Goal: Check status: Check status

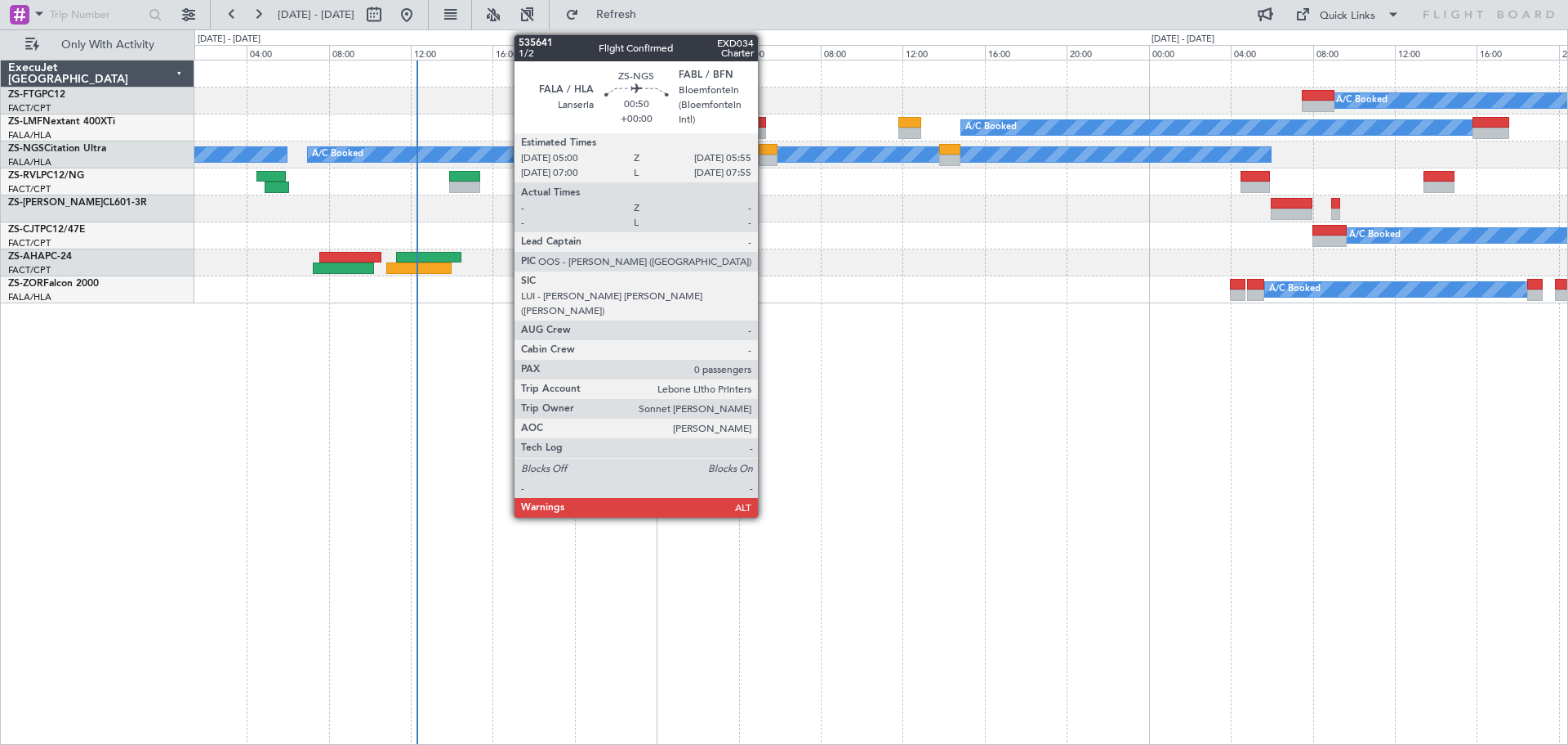
click at [765, 154] on div at bounding box center [768, 160] width 20 height 12
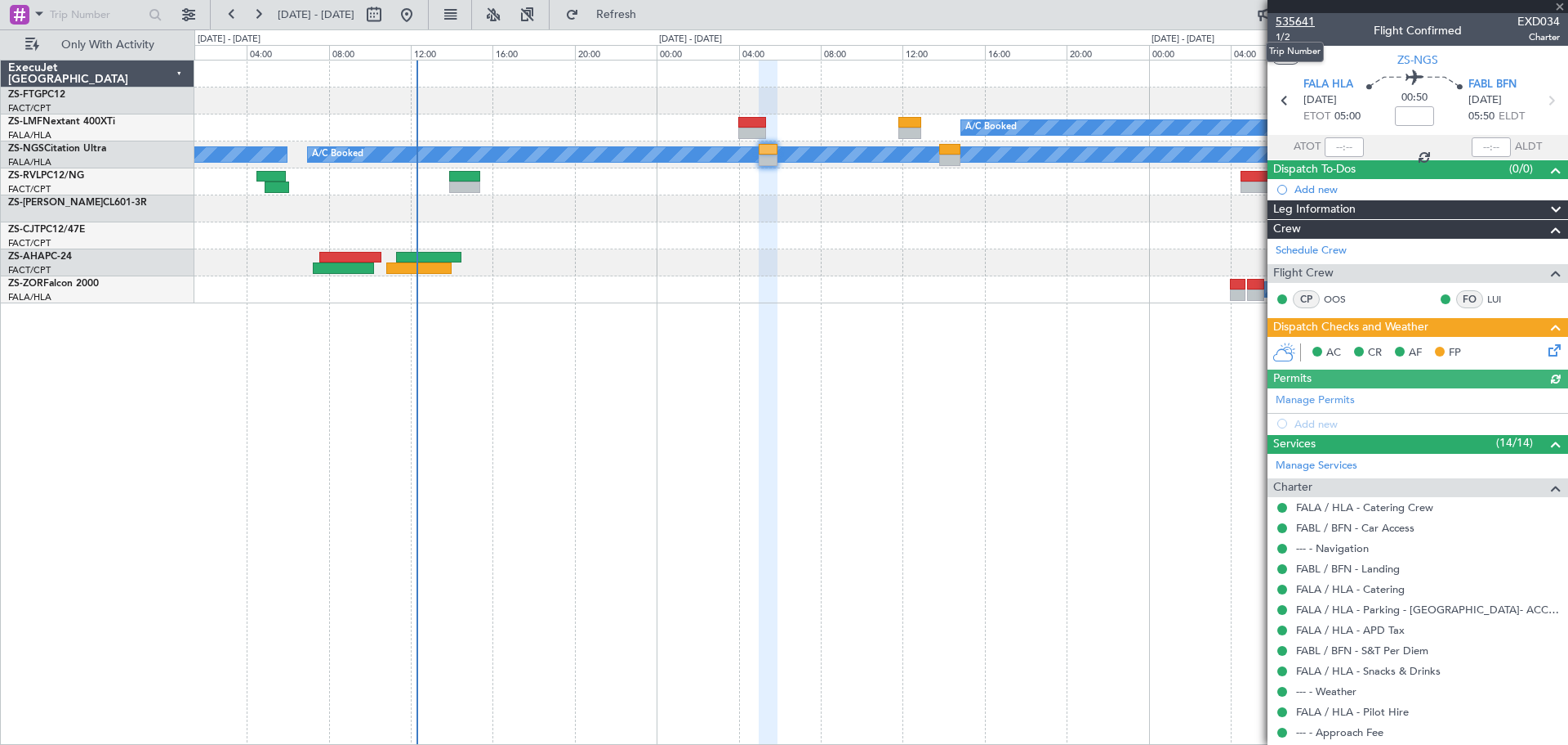
click at [1309, 22] on span "535641" at bounding box center [1295, 21] width 39 height 17
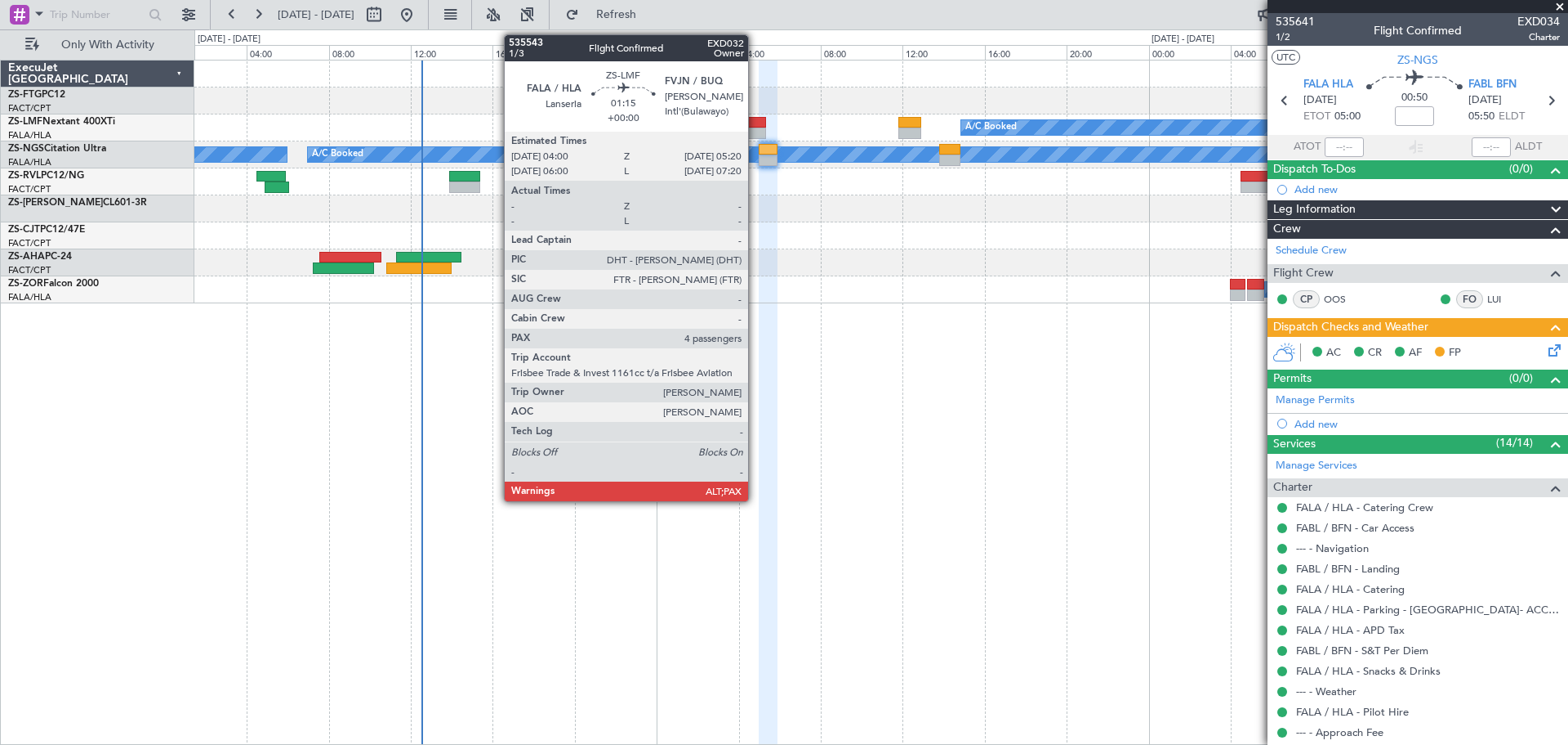
click at [755, 122] on div at bounding box center [752, 123] width 28 height 12
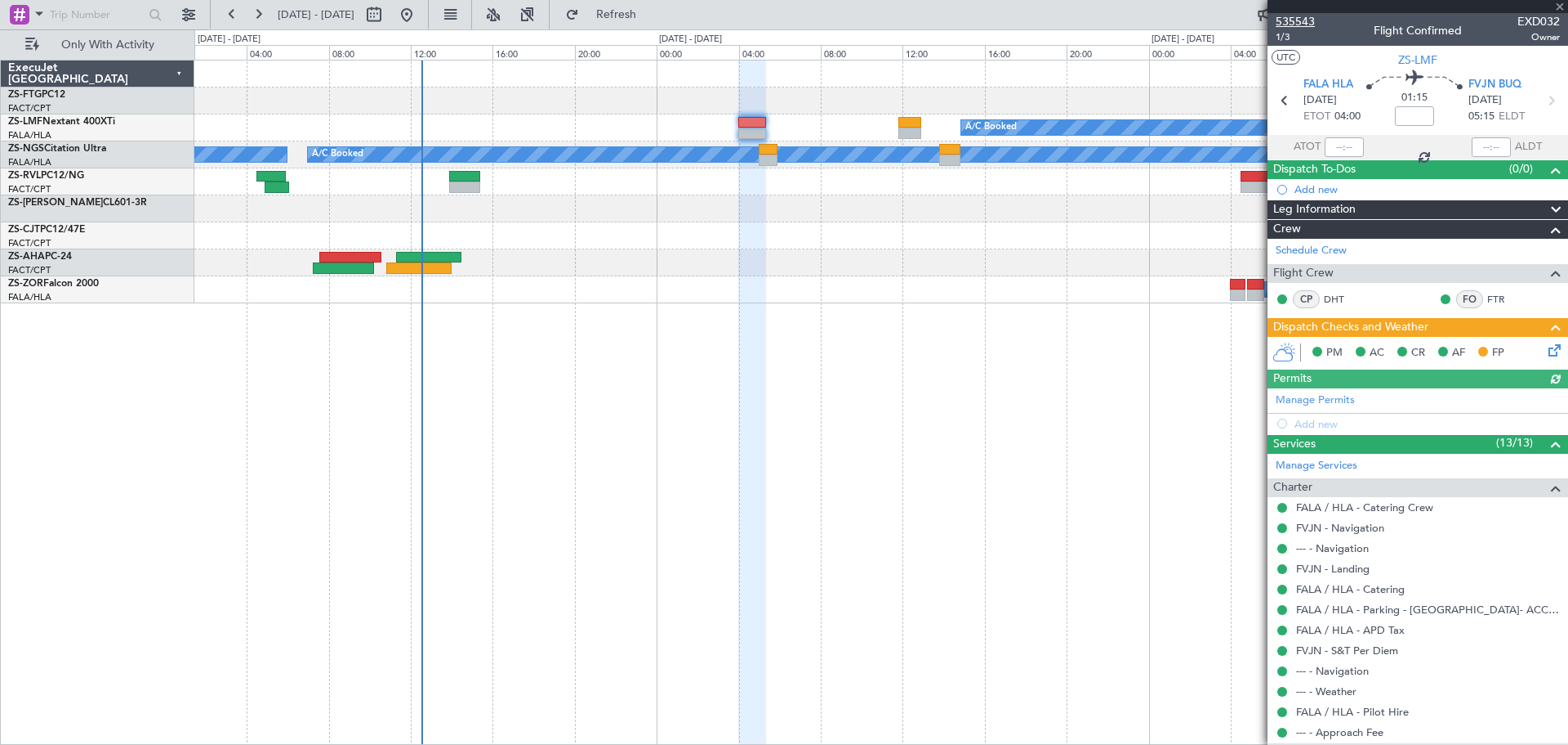
click at [1306, 20] on span "535543" at bounding box center [1295, 21] width 39 height 17
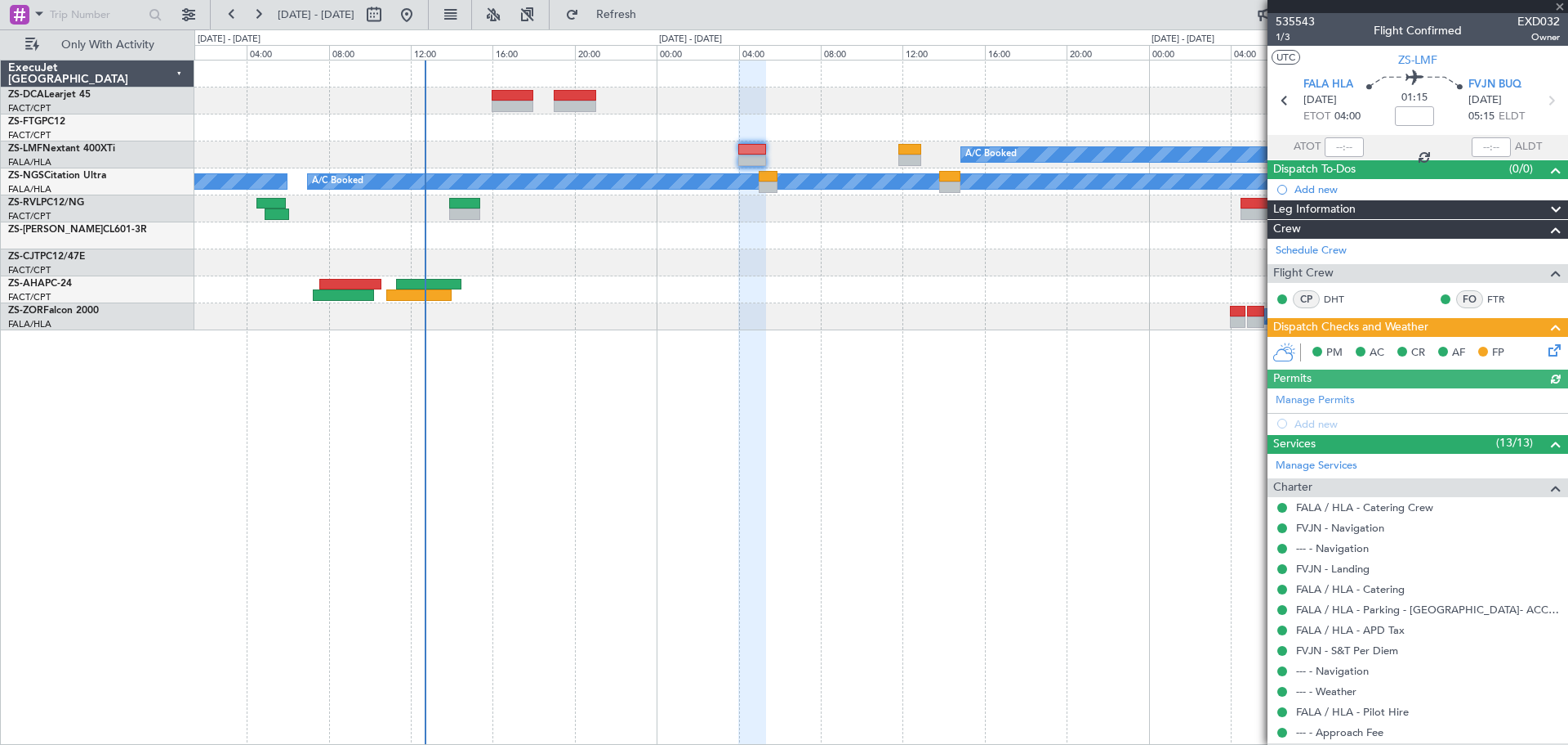
click at [1552, 5] on div at bounding box center [1418, 6] width 300 height 13
click at [1555, 6] on span at bounding box center [1560, 7] width 17 height 15
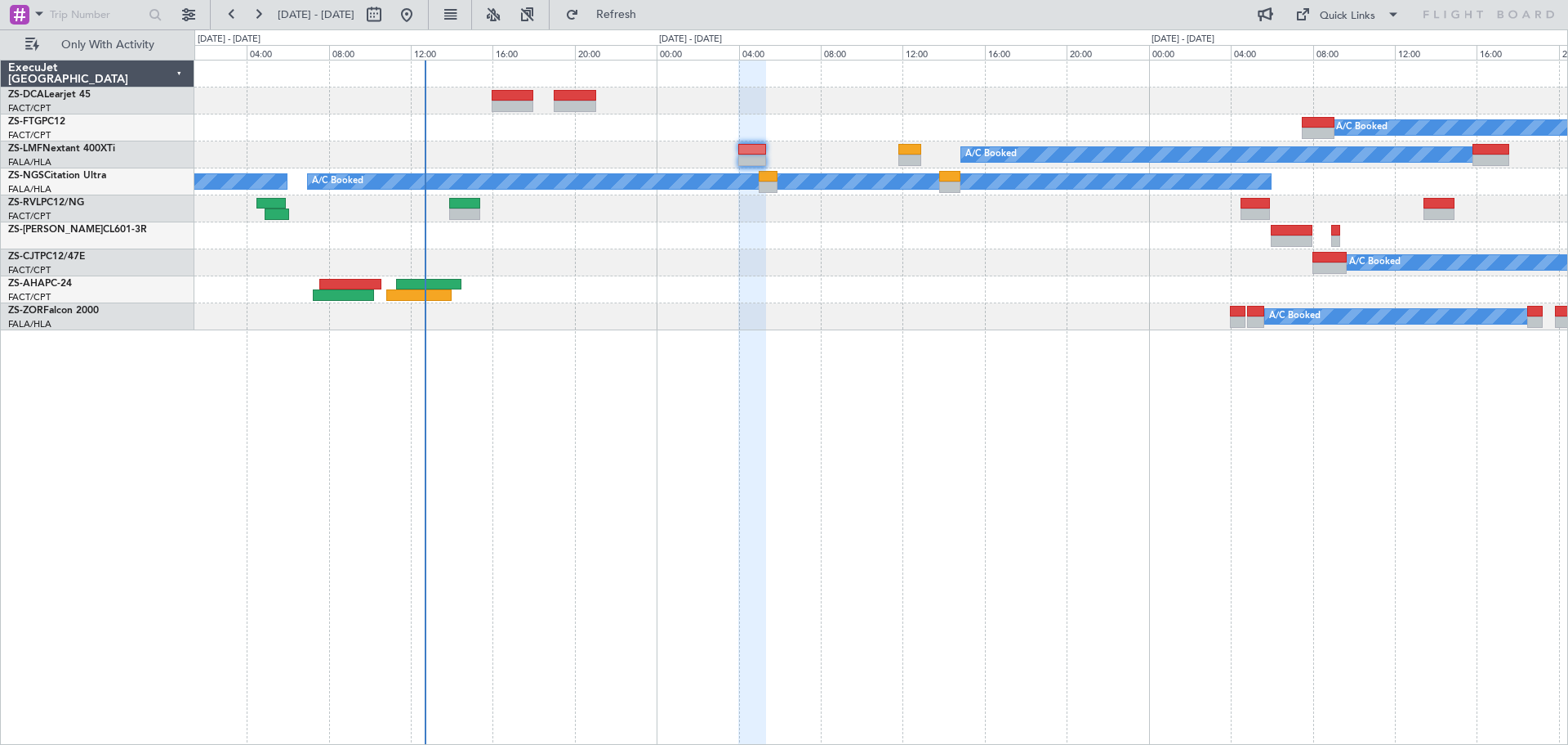
type input "0"
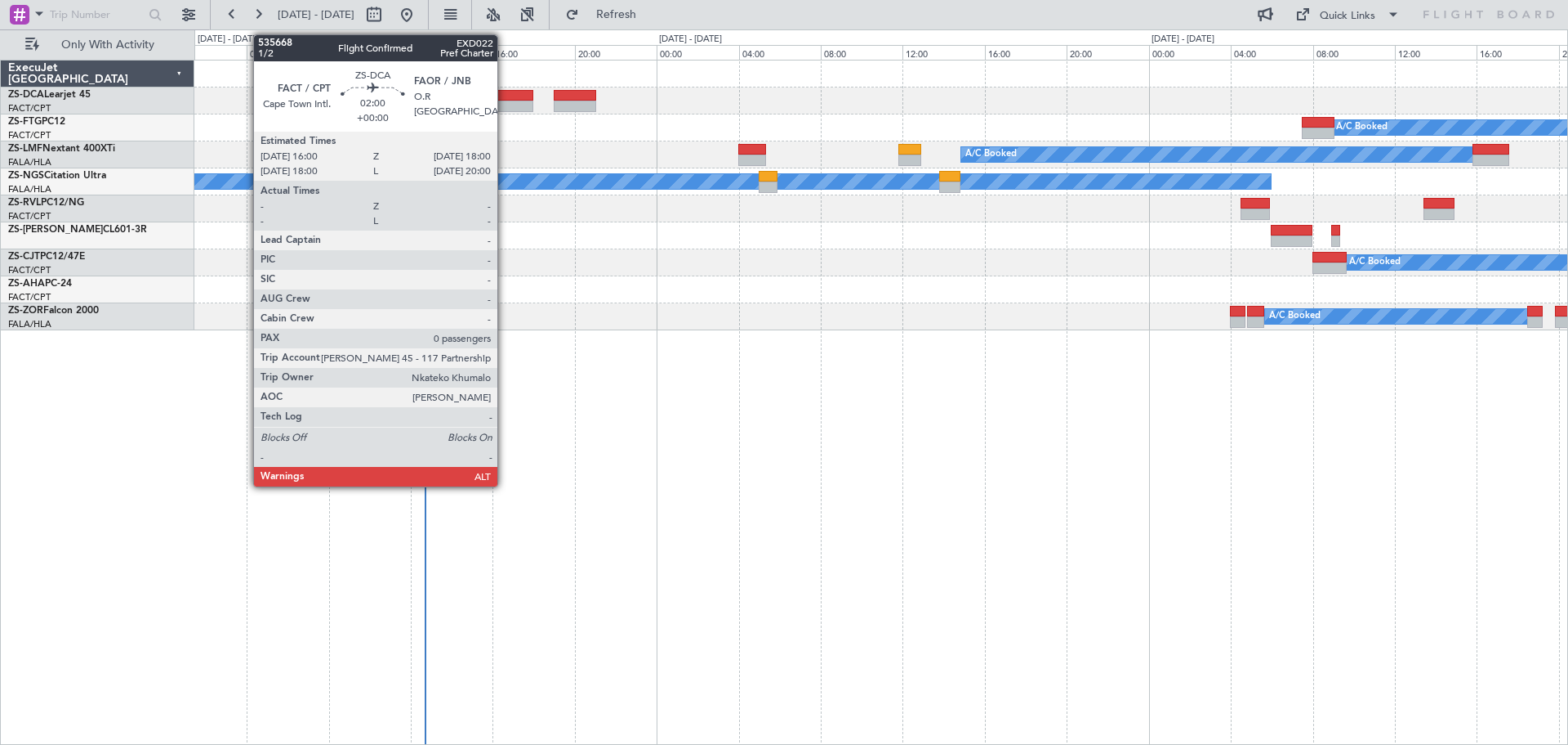
click at [505, 102] on div at bounding box center [512, 107] width 41 height 12
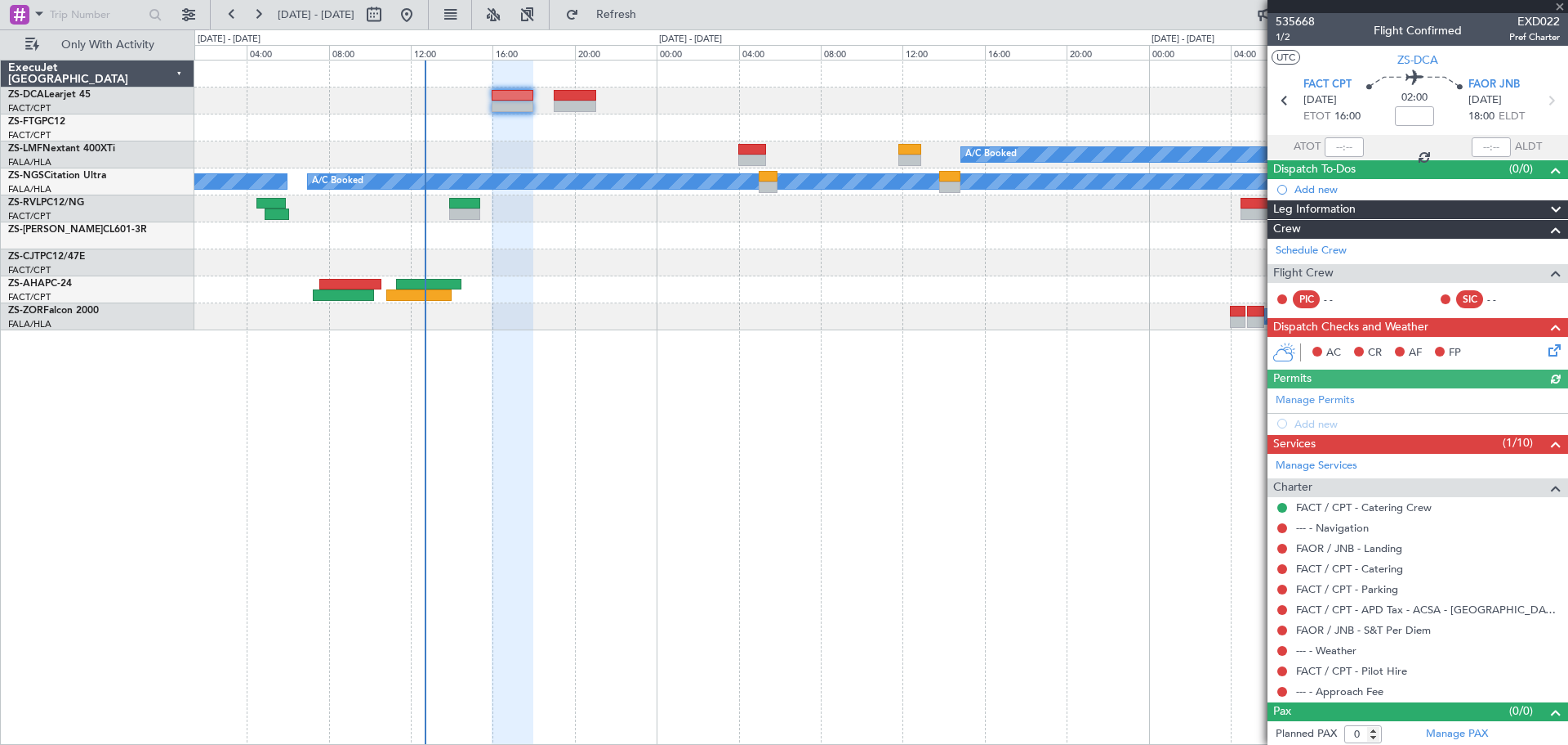
scroll to position [2, 0]
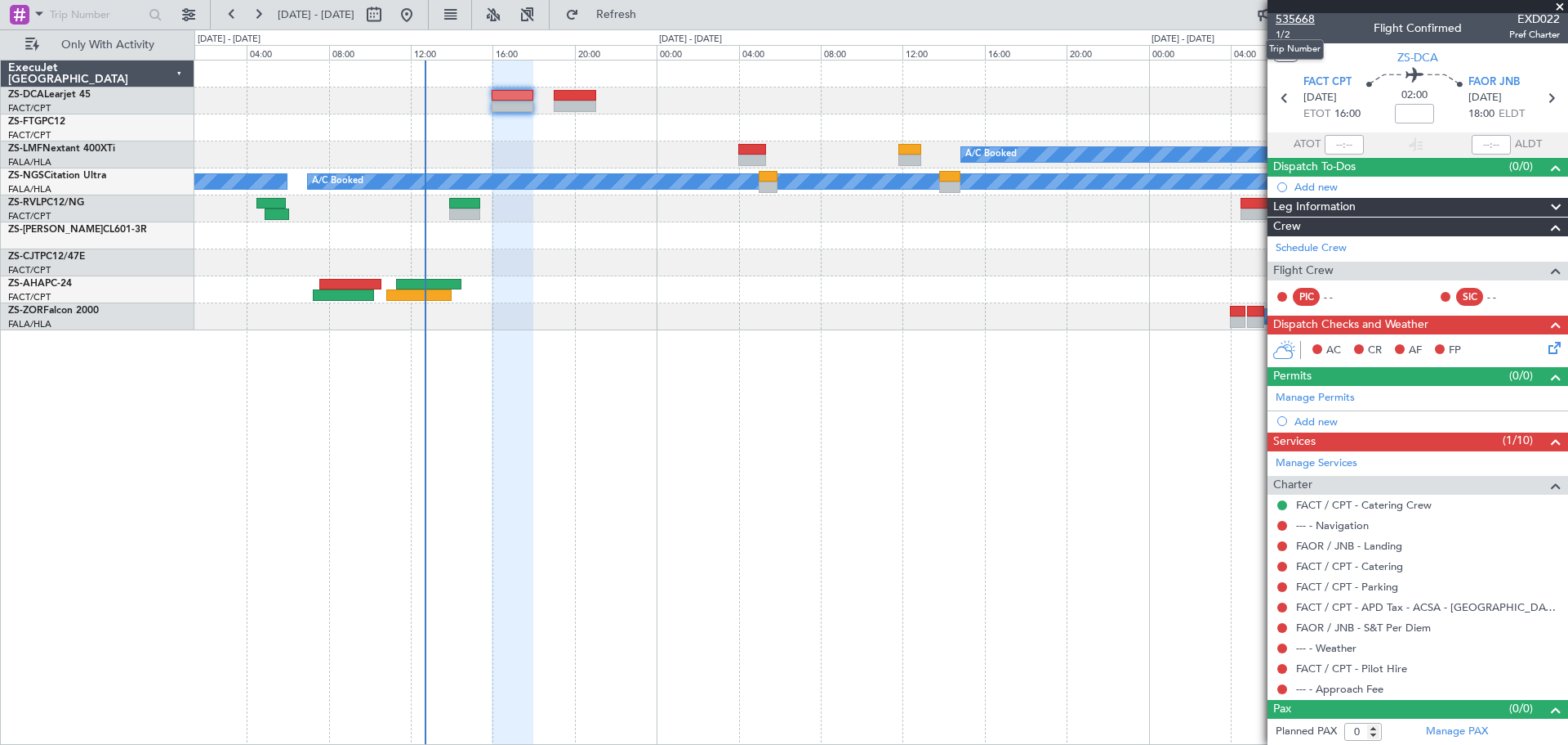
click at [1298, 20] on span "535668" at bounding box center [1295, 19] width 39 height 17
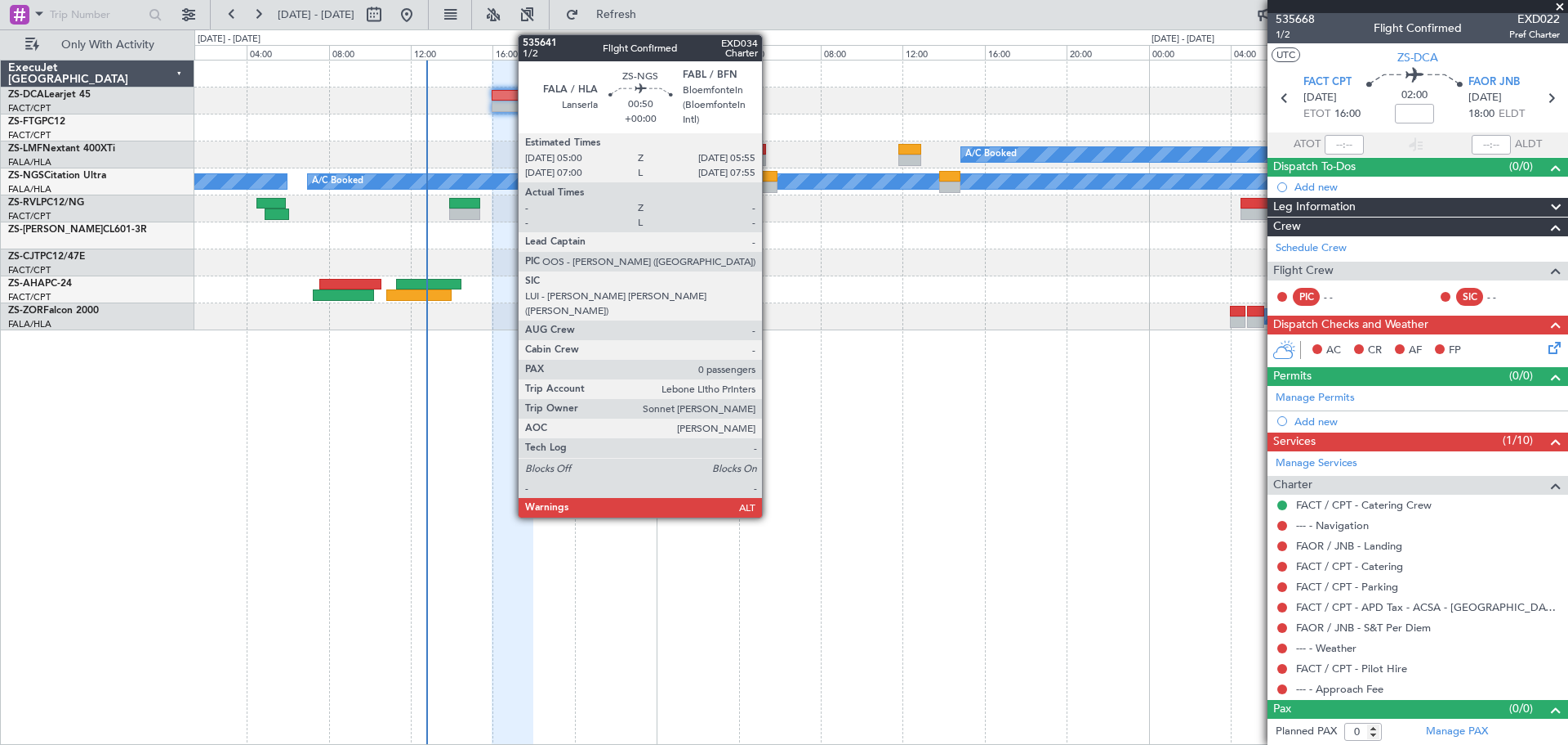
click at [769, 187] on div at bounding box center [768, 188] width 20 height 12
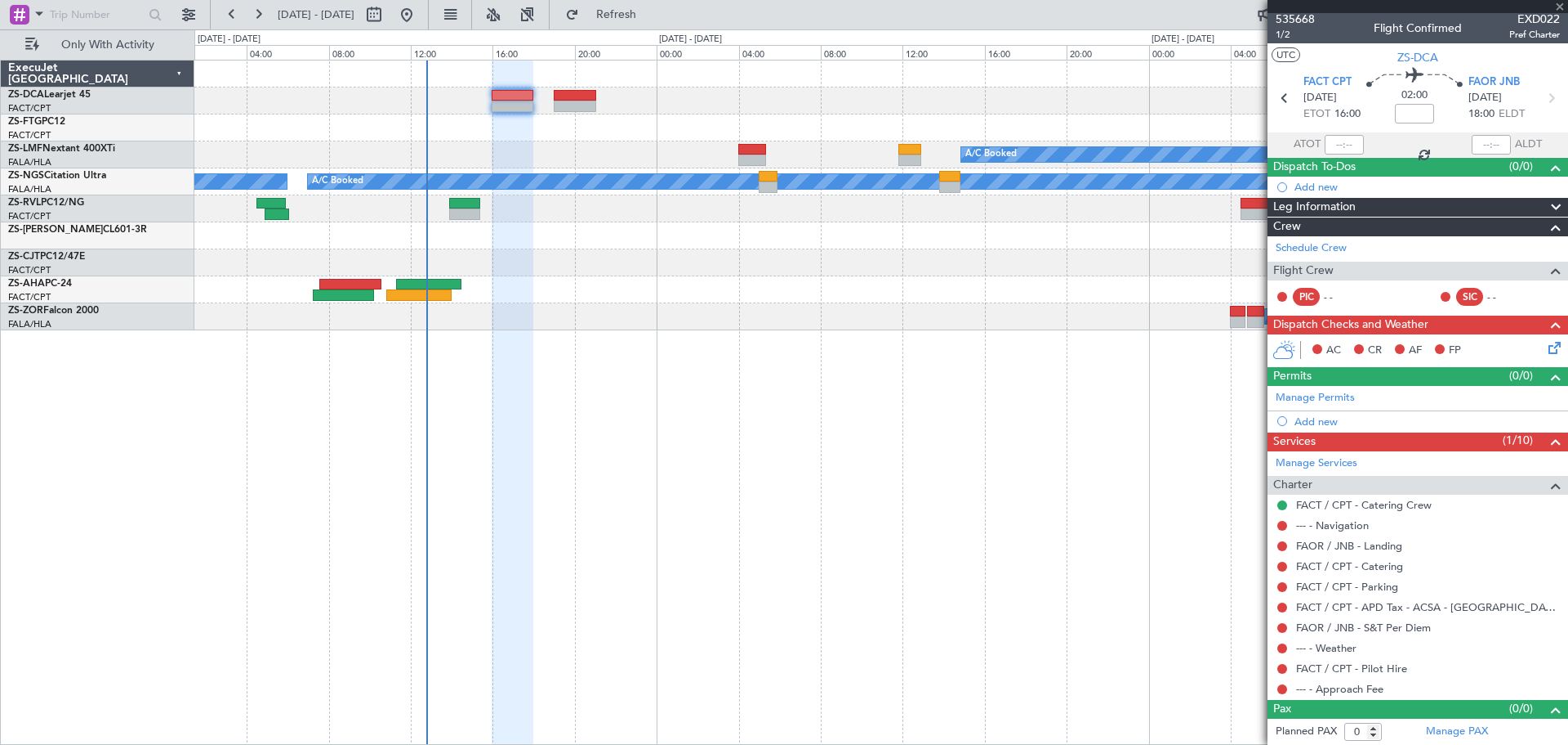
scroll to position [0, 0]
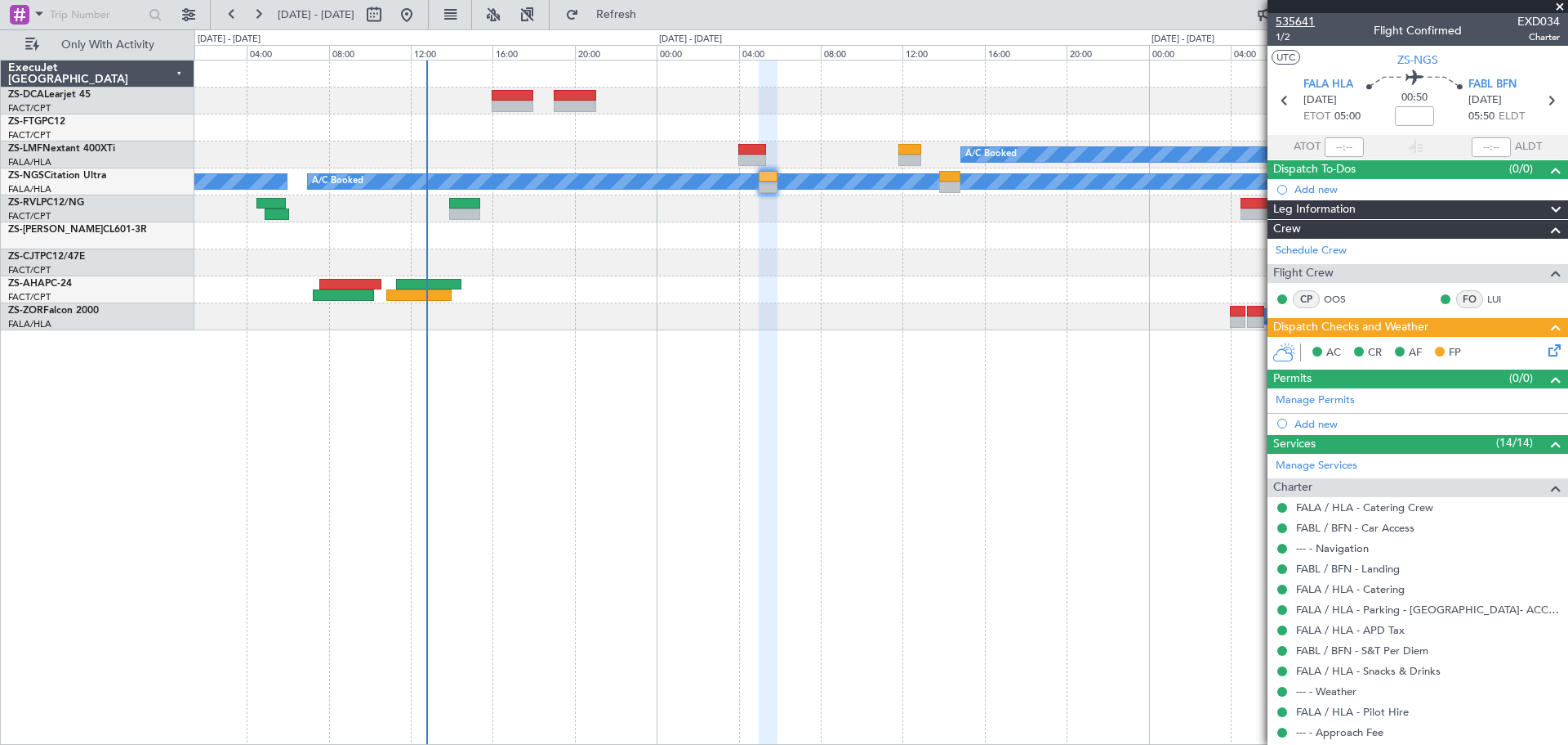
click at [1304, 26] on span "535641" at bounding box center [1295, 21] width 39 height 17
click at [1295, 25] on span "535641" at bounding box center [1295, 21] width 39 height 17
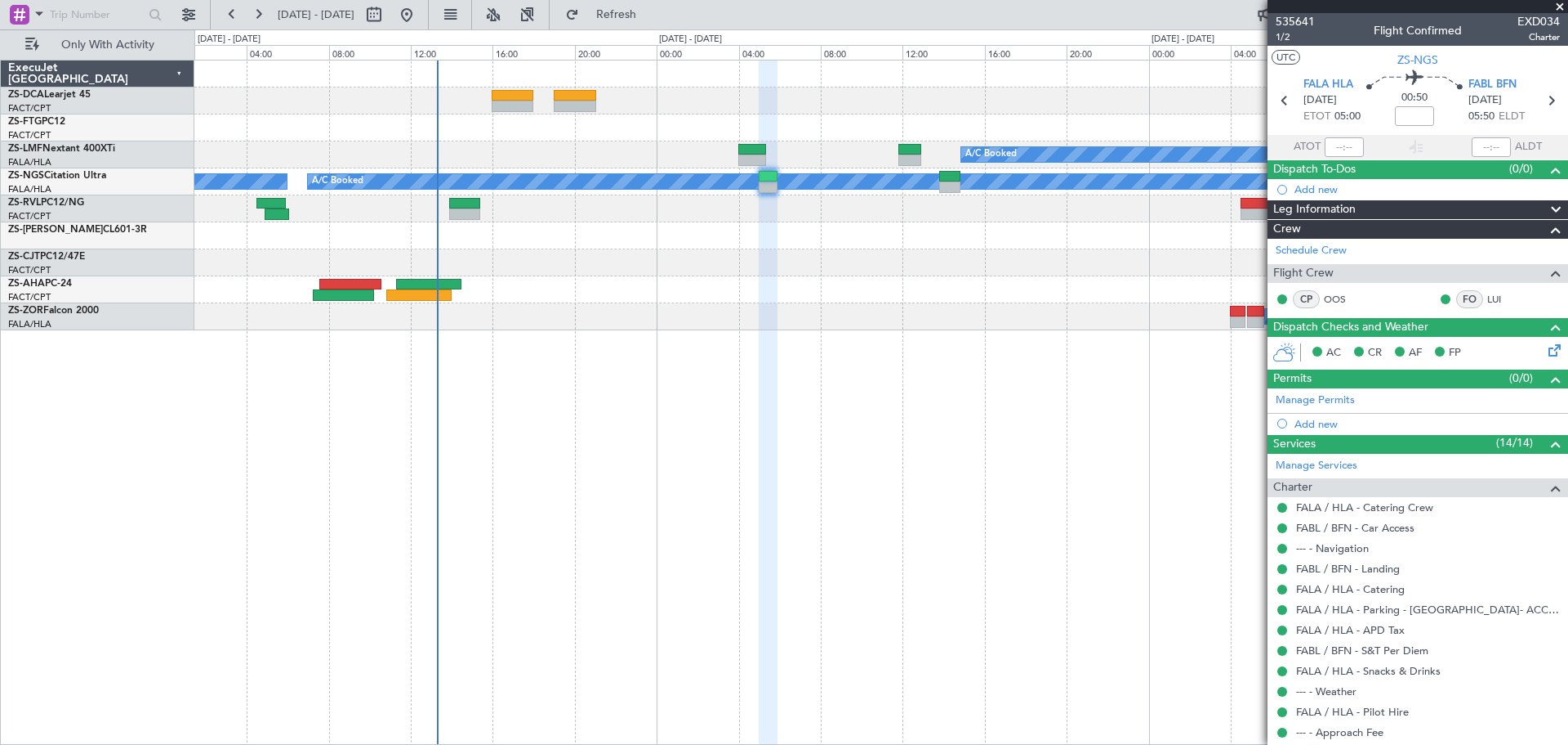
drag, startPoint x: 1566, startPoint y: 7, endPoint x: 1476, endPoint y: 43, distance: 96.9
click at [1566, 7] on span at bounding box center [1560, 7] width 17 height 15
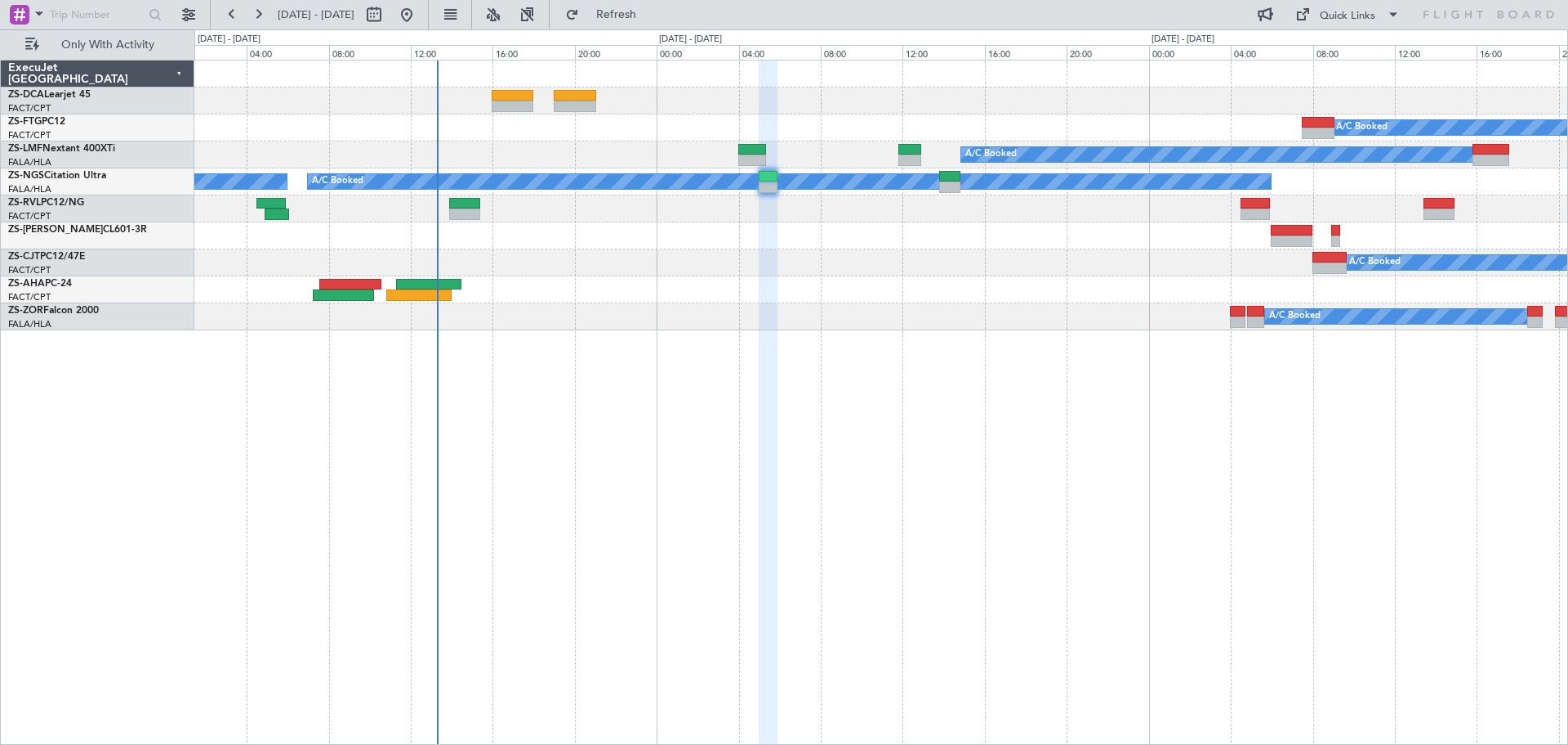
type input "0"
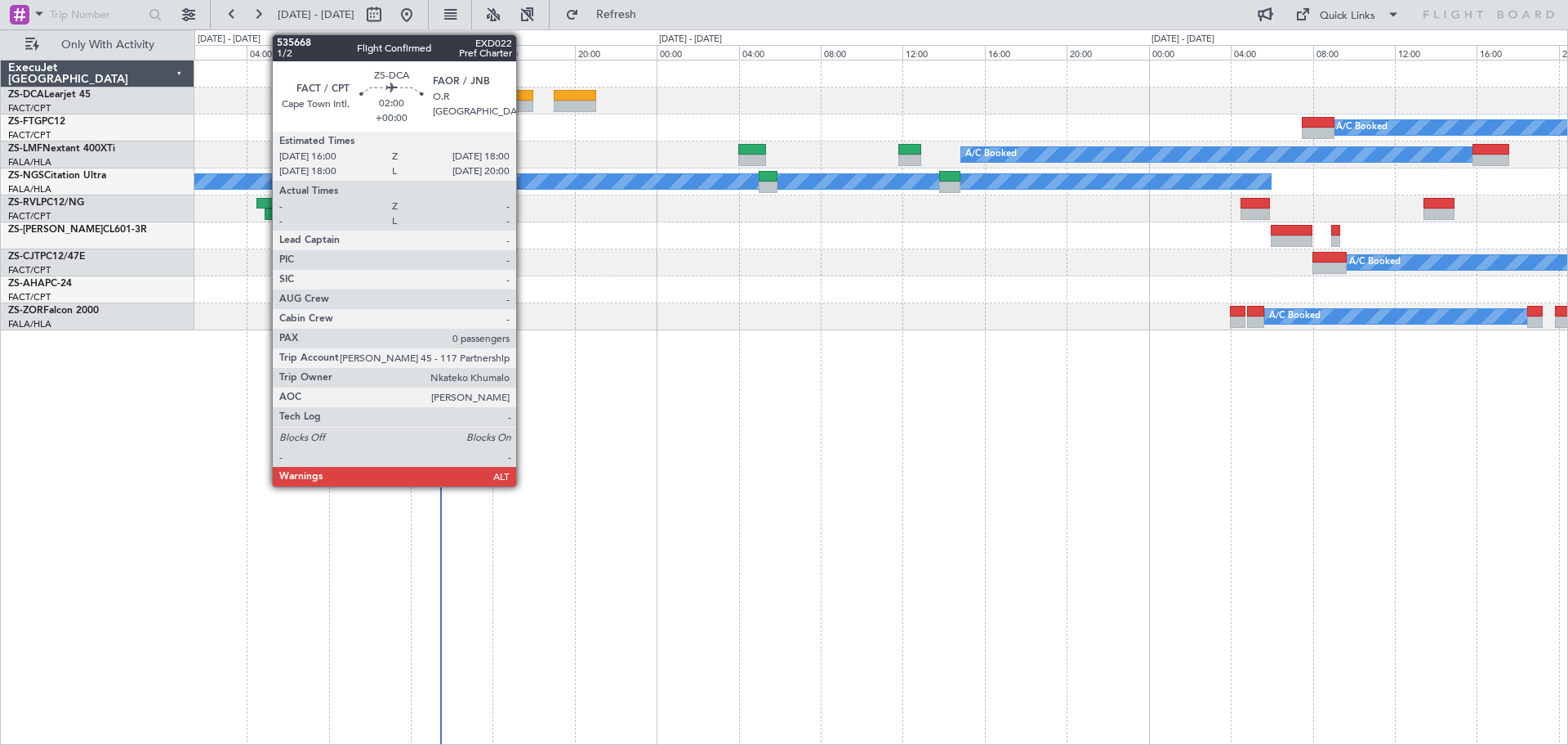
click at [523, 92] on div at bounding box center [512, 96] width 41 height 12
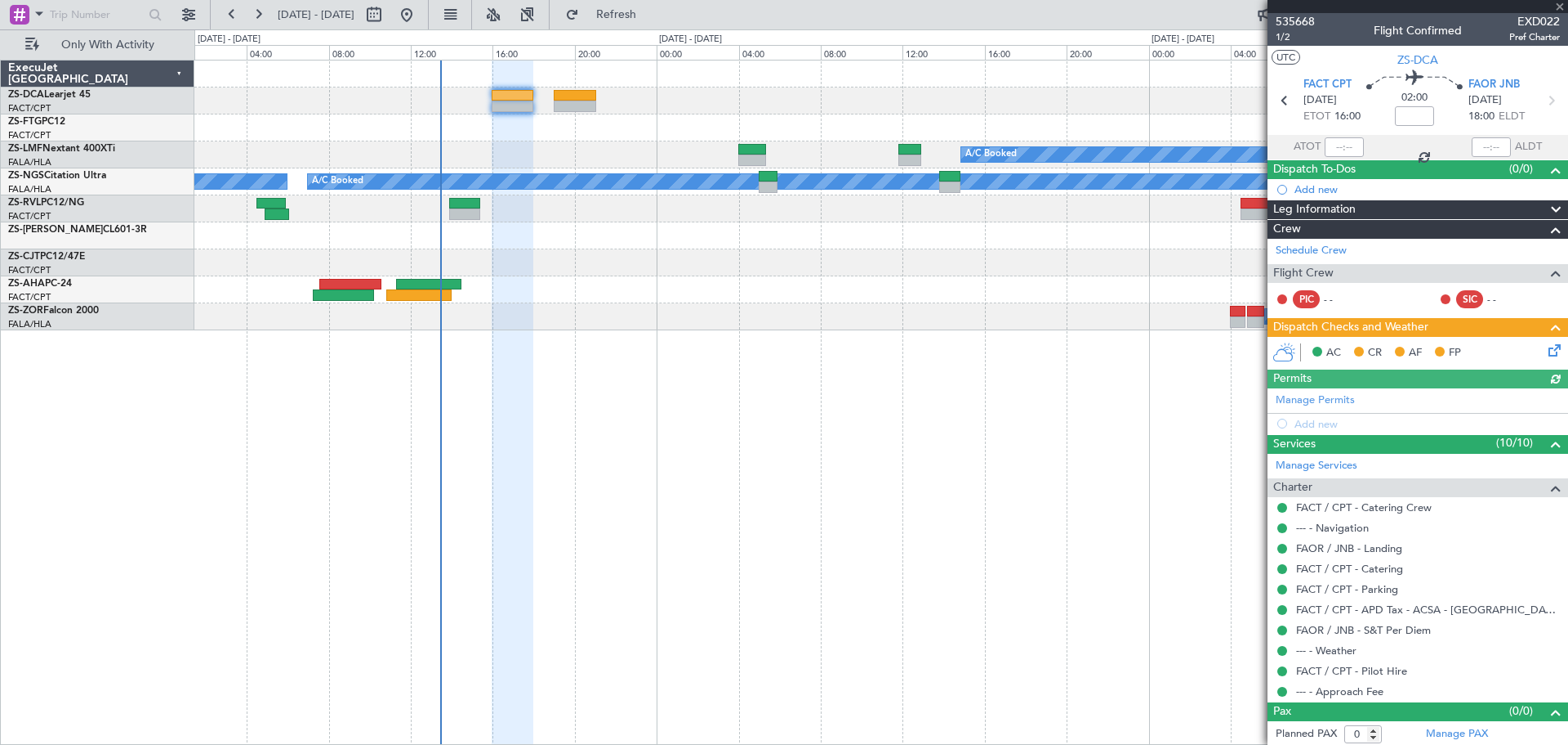
scroll to position [2, 0]
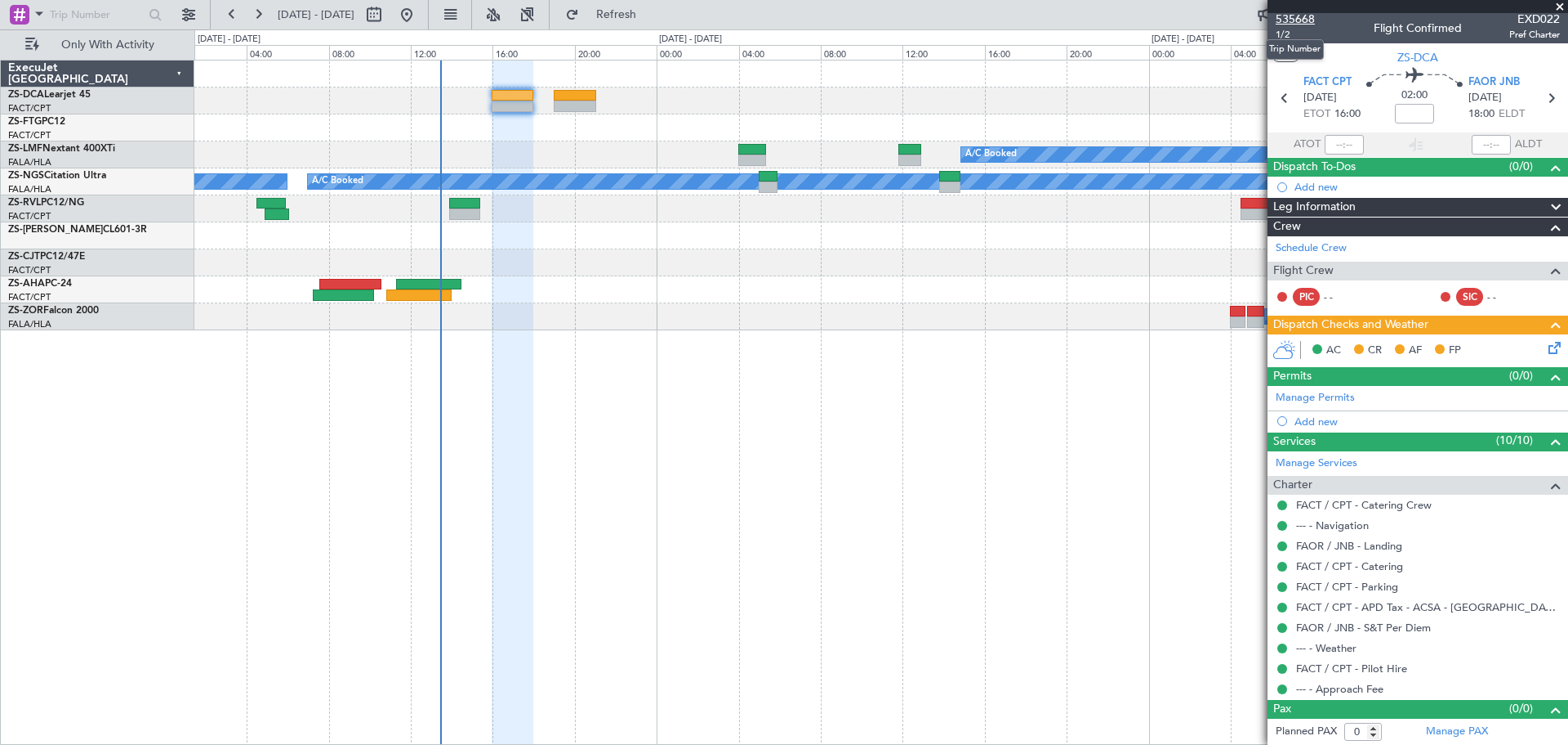
click at [1288, 13] on span "535668" at bounding box center [1295, 19] width 39 height 17
click at [1563, 8] on span at bounding box center [1560, 7] width 17 height 15
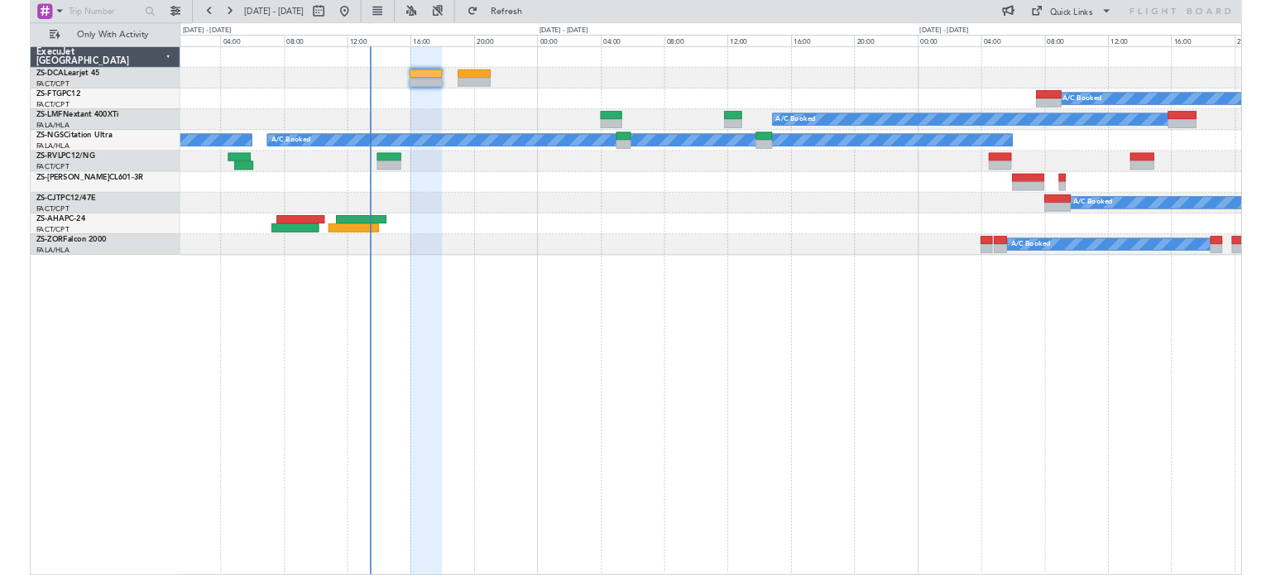
scroll to position [0, 0]
